Goal: Communication & Community: Answer question/provide support

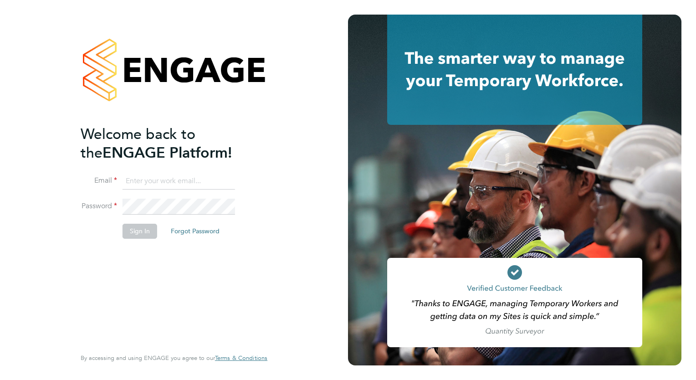
type input "megan.westlotorn@alliancemsp.co.uk"
click at [138, 236] on button "Sign In" at bounding box center [140, 231] width 35 height 15
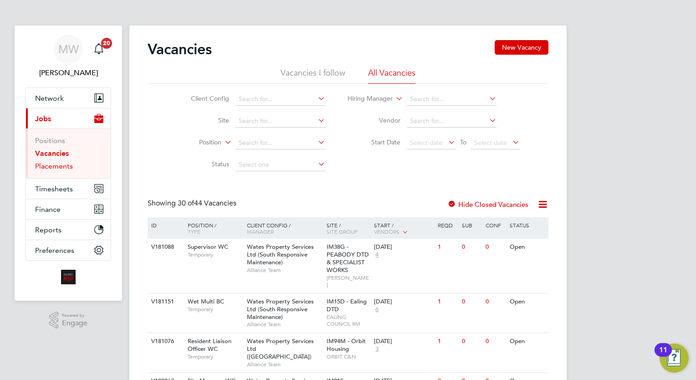
drag, startPoint x: 62, startPoint y: 169, endPoint x: 76, endPoint y: 169, distance: 13.7
click at [62, 169] on link "Placements" at bounding box center [54, 166] width 38 height 9
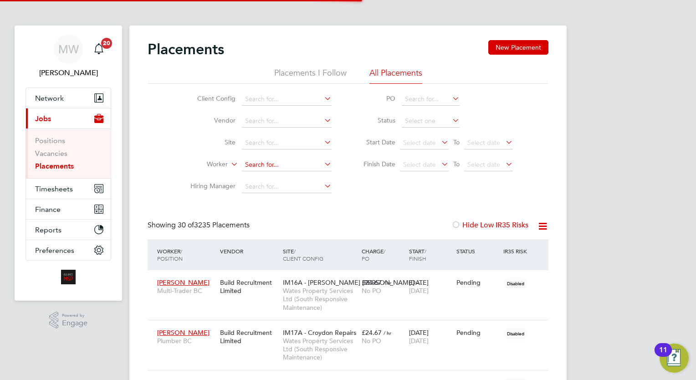
click at [270, 161] on input at bounding box center [287, 165] width 90 height 13
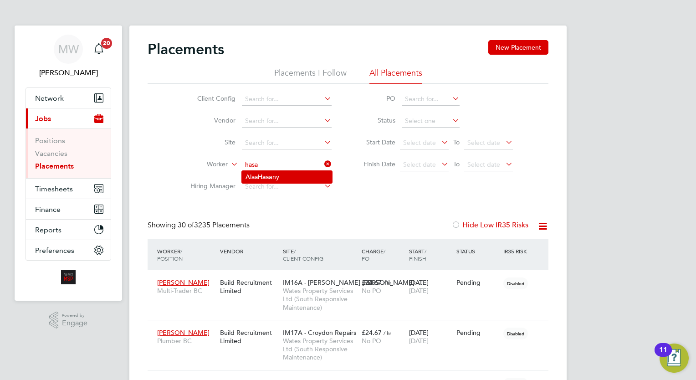
click at [270, 174] on b "Hasa" at bounding box center [265, 177] width 15 height 8
type input "Alaa Hasany"
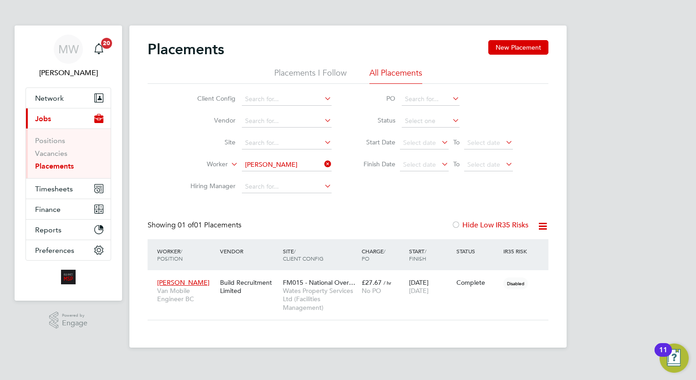
click at [323, 161] on icon at bounding box center [323, 164] width 0 height 13
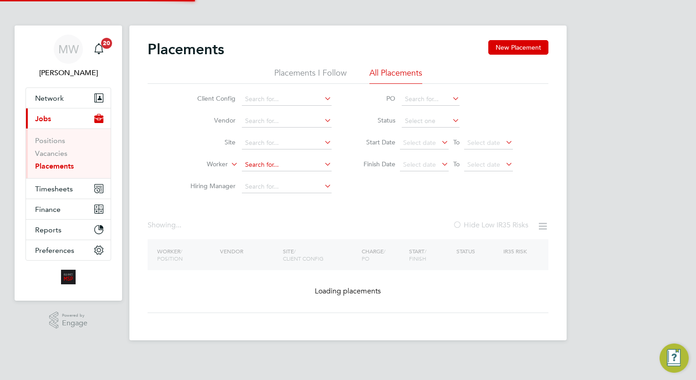
click at [307, 165] on input at bounding box center [287, 165] width 90 height 13
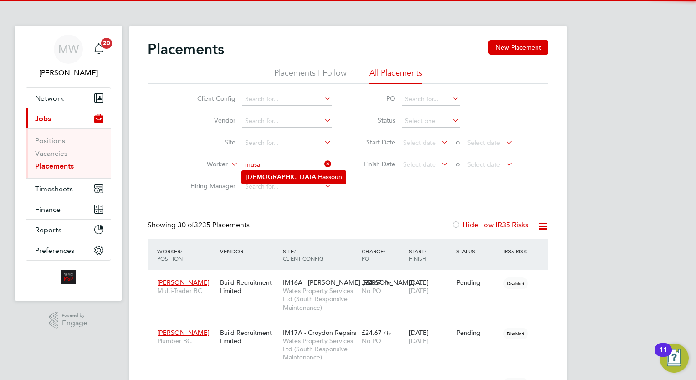
click at [302, 180] on li "Musa Hassoun" at bounding box center [294, 177] width 104 height 12
type input "Musa Hassoun"
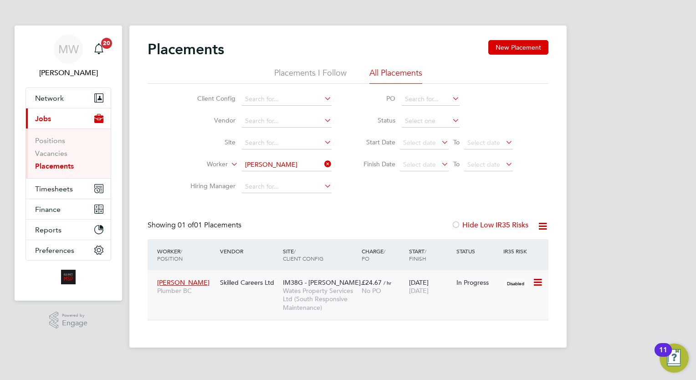
click at [386, 291] on div "No PO" at bounding box center [383, 291] width 43 height 8
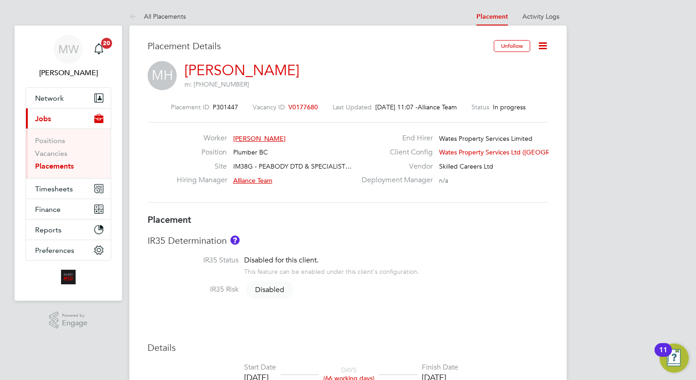
click at [59, 163] on link "Placements" at bounding box center [54, 166] width 39 height 9
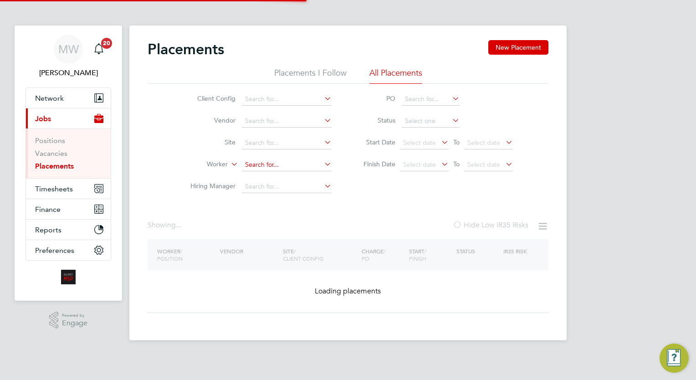
click at [260, 163] on input at bounding box center [287, 165] width 90 height 13
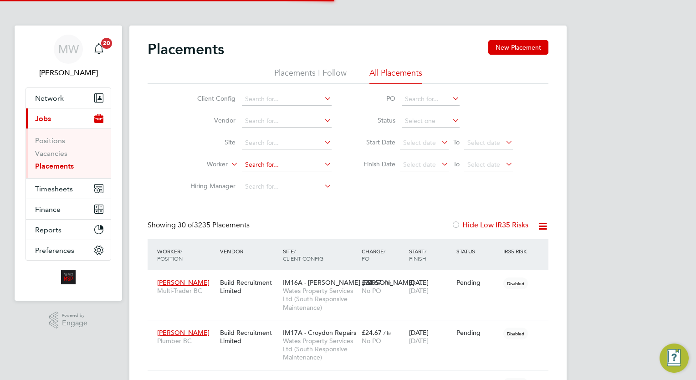
scroll to position [5, 5]
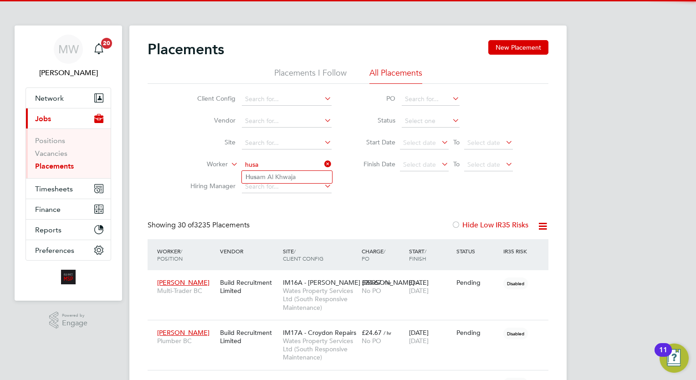
click at [295, 170] on input "husa" at bounding box center [287, 165] width 90 height 13
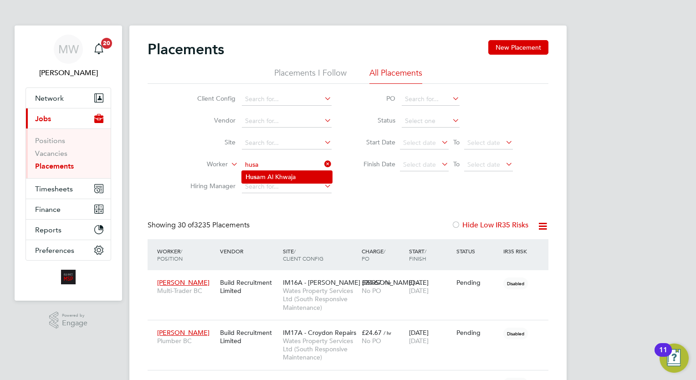
click at [298, 175] on li "Husa m Al Khwaja" at bounding box center [287, 177] width 90 height 12
type input "[PERSON_NAME]"
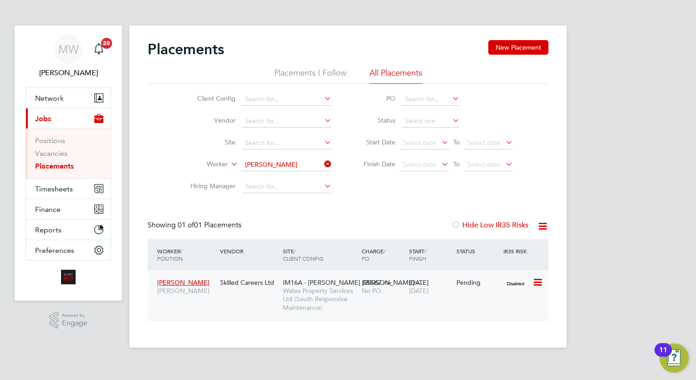
click at [378, 291] on span "No PO" at bounding box center [372, 291] width 20 height 8
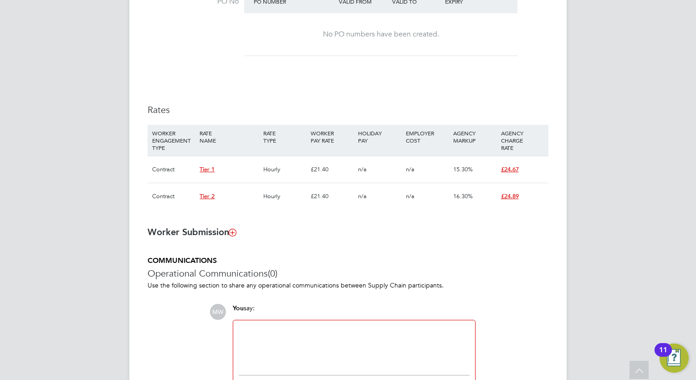
scroll to position [585, 0]
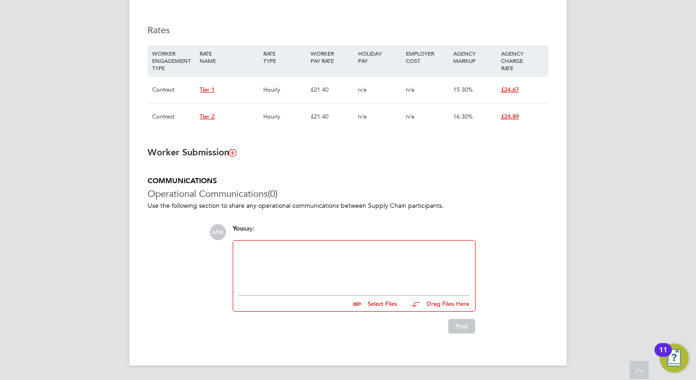
click at [324, 253] on div at bounding box center [354, 265] width 231 height 39
click at [391, 302] on input "file" at bounding box center [401, 302] width 137 height 13
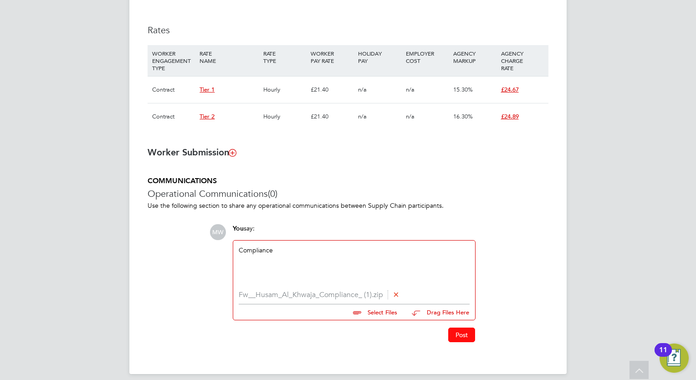
click at [474, 338] on button "Post" at bounding box center [461, 335] width 27 height 15
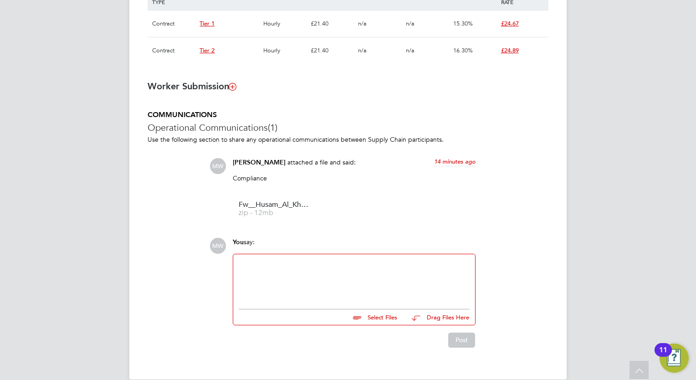
scroll to position [664, 0]
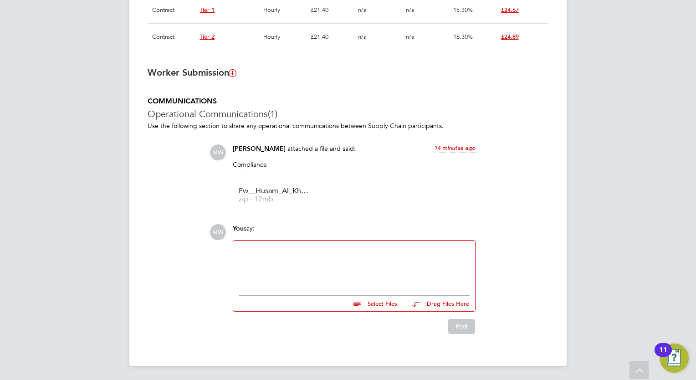
click at [335, 272] on div at bounding box center [354, 265] width 231 height 39
click at [386, 302] on input "file" at bounding box center [401, 302] width 137 height 13
type input "C:\fakepath\WPS Training Disclaimer - [DEMOGRAPHIC_DATA] workers.docx"
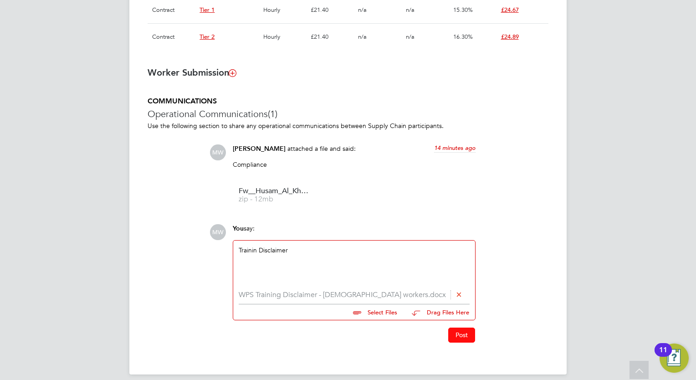
click at [460, 336] on button "Post" at bounding box center [461, 335] width 27 height 15
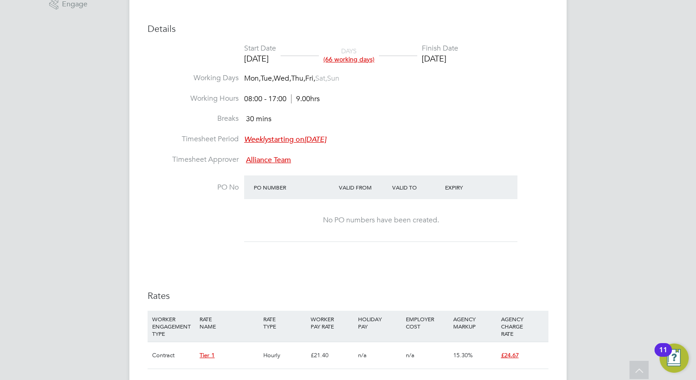
scroll to position [118, 0]
